Goal: Information Seeking & Learning: Learn about a topic

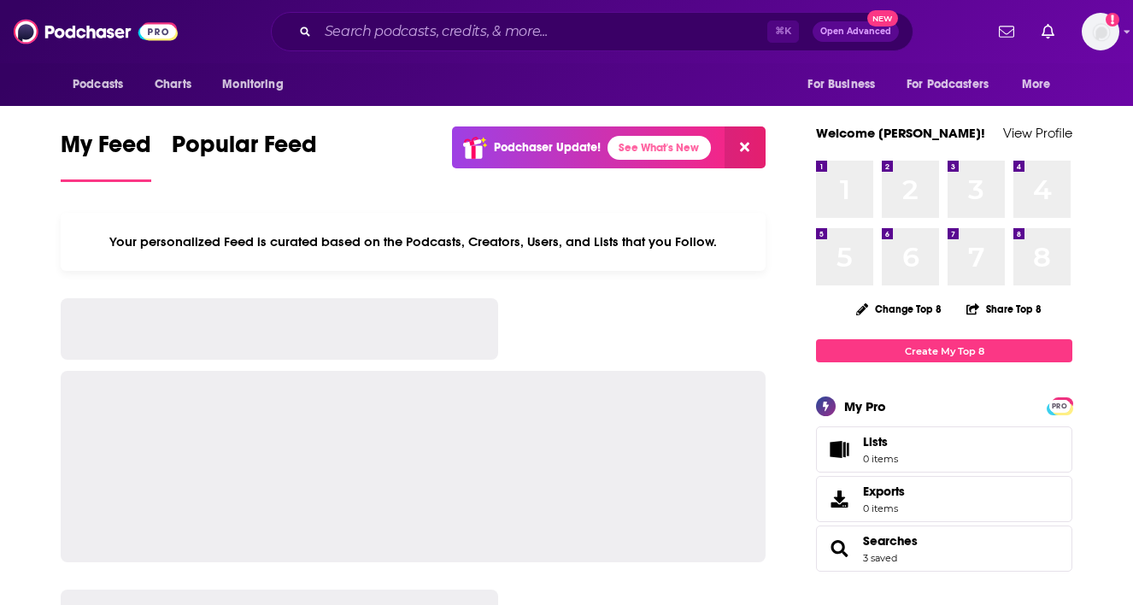
click at [409, 16] on div "⌘ K Open Advanced New" at bounding box center [592, 31] width 642 height 39
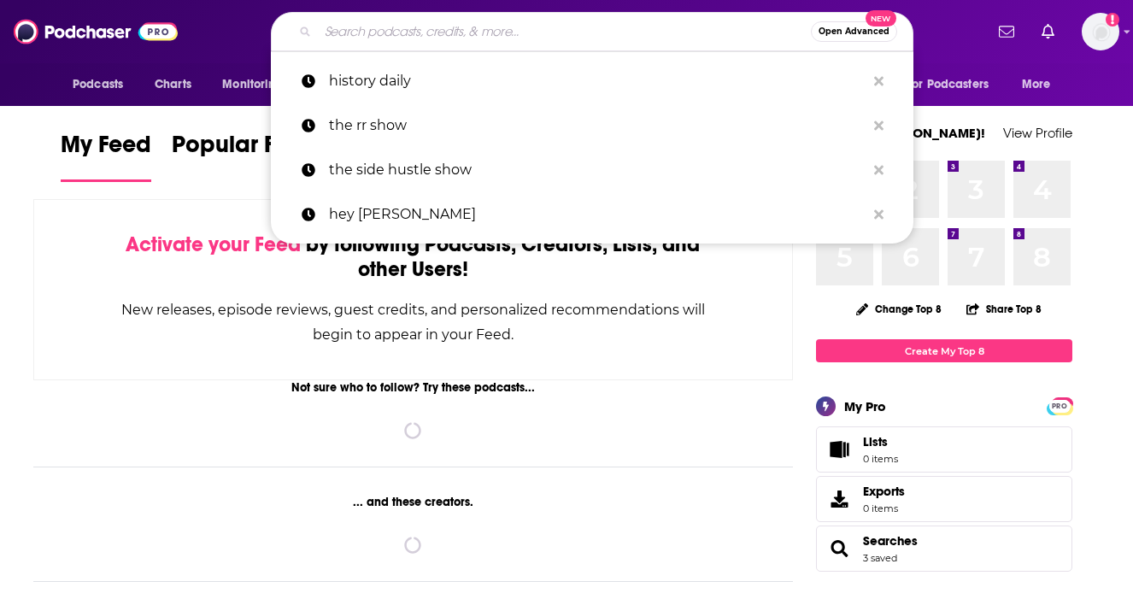
click at [408, 38] on input "Search podcasts, credits, & more..." at bounding box center [564, 31] width 493 height 27
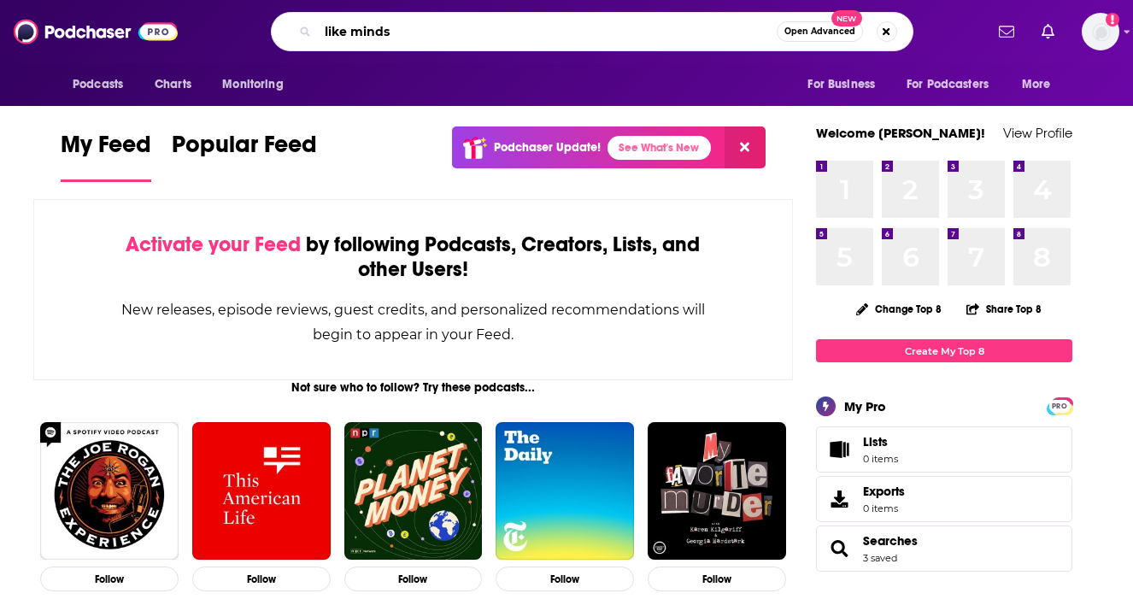
type input "like minds"
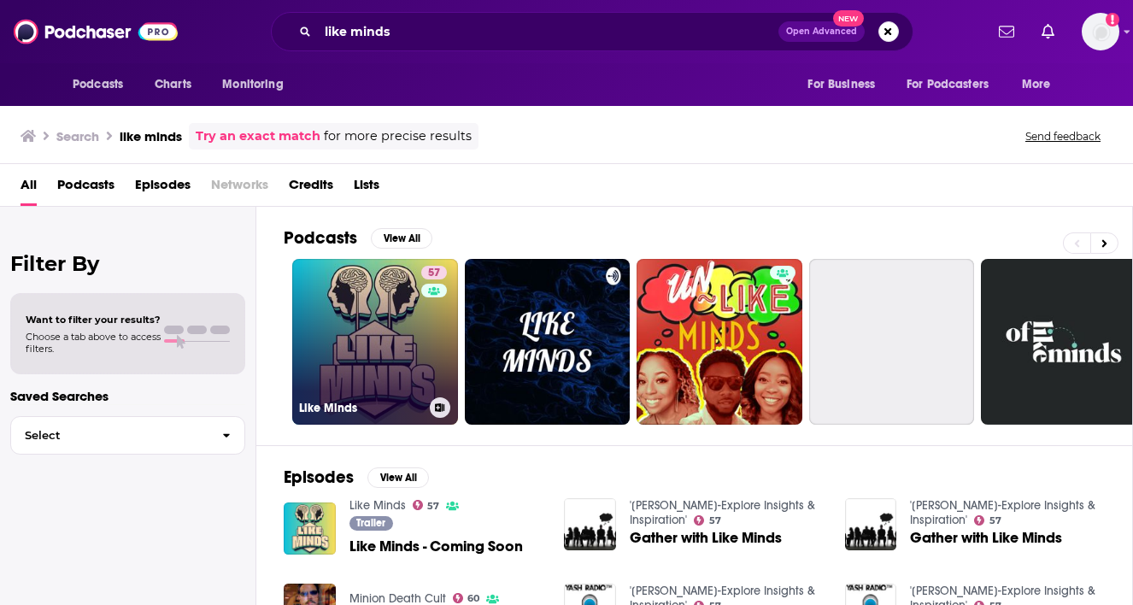
click at [389, 331] on link "57 Like Minds" at bounding box center [375, 342] width 166 height 166
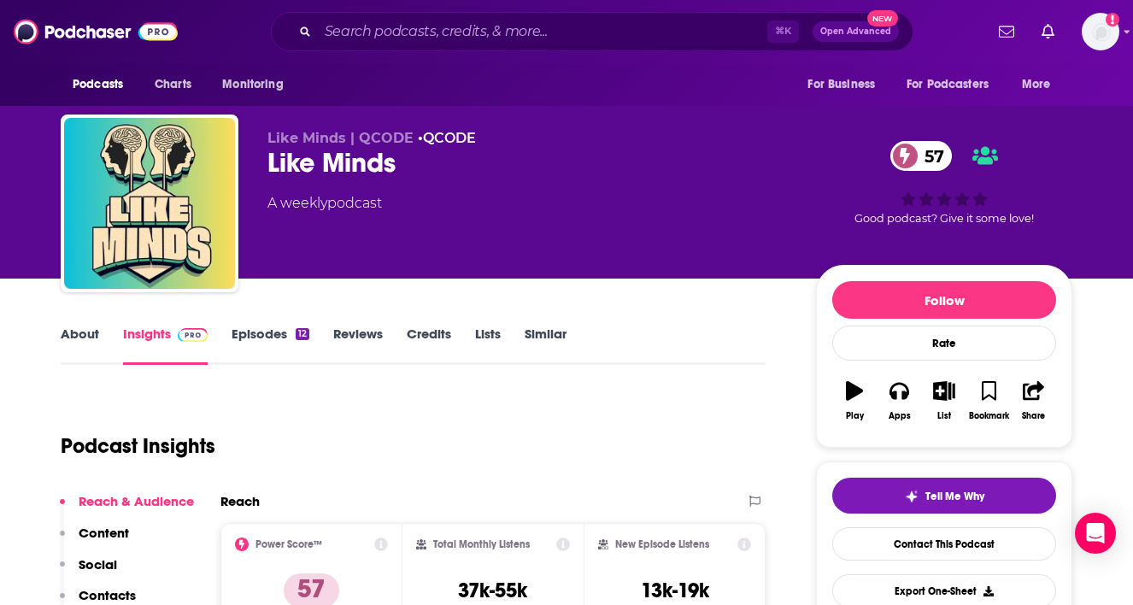
click at [80, 326] on link "About" at bounding box center [80, 344] width 38 height 39
